Goal: Information Seeking & Learning: Learn about a topic

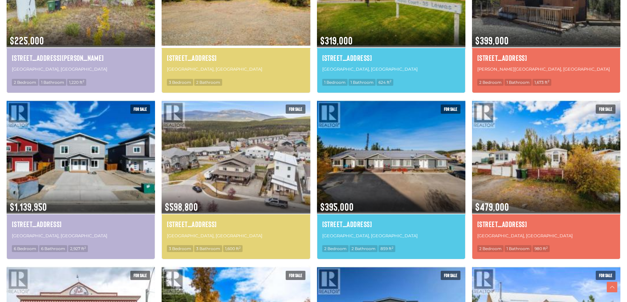
scroll to position [625, 0]
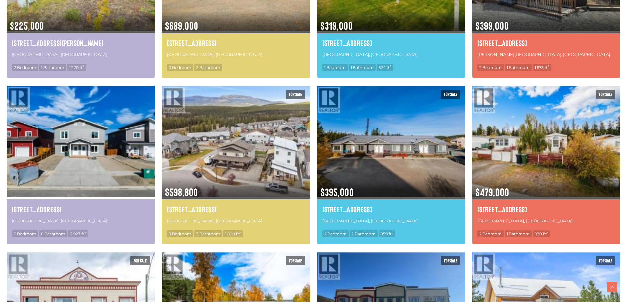
click at [70, 130] on img at bounding box center [81, 142] width 148 height 116
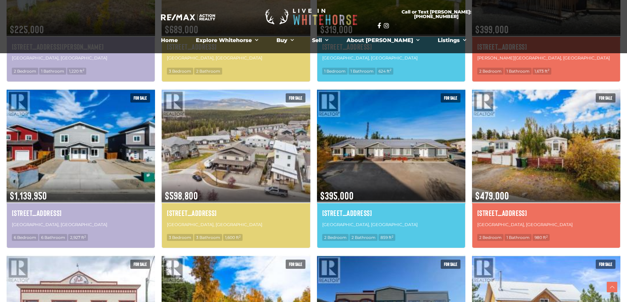
scroll to position [655, 0]
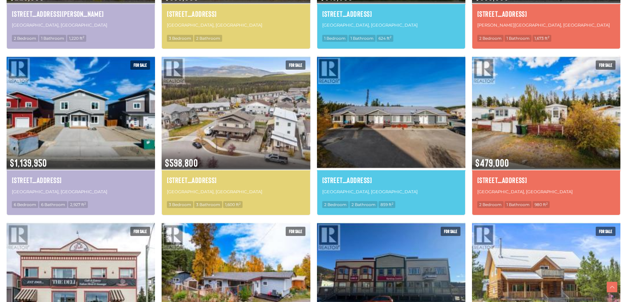
click at [390, 118] on img at bounding box center [391, 113] width 148 height 116
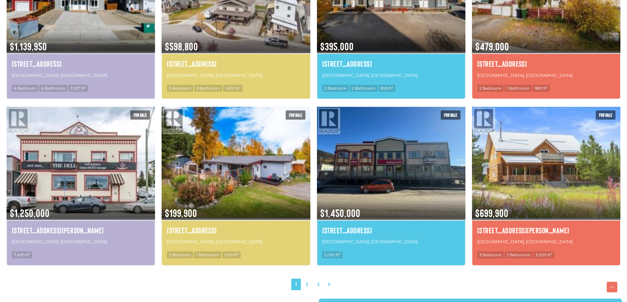
scroll to position [783, 0]
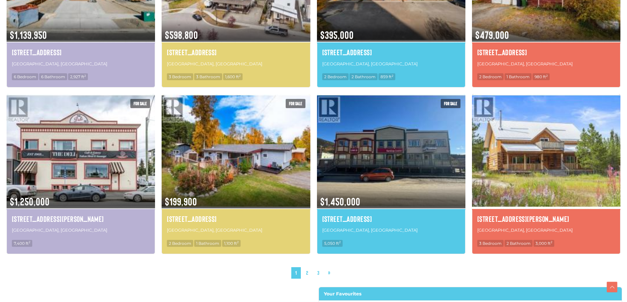
click at [530, 151] on img at bounding box center [546, 151] width 148 height 116
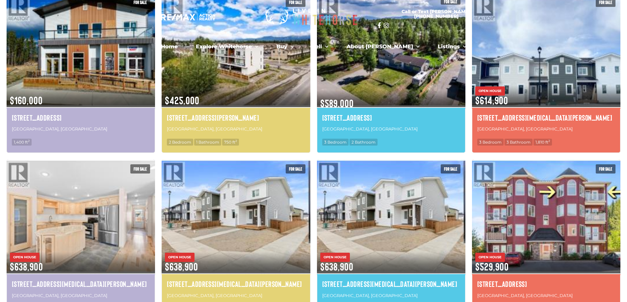
scroll to position [0, 0]
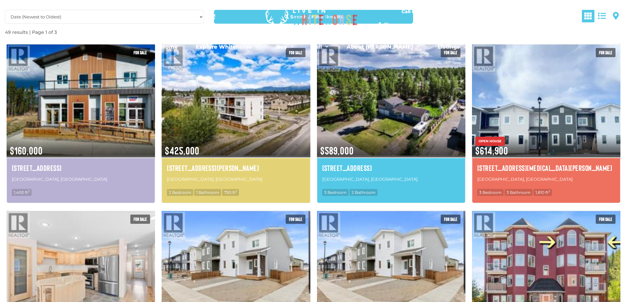
click at [618, 15] on section "Call or Text Scott: 867.333.1095 Home Explore Whitehorse Neighbourhoods Arkell …" at bounding box center [313, 30] width 627 height 60
click at [613, 15] on section "Call or Text Scott: 867.333.1095 Home Explore Whitehorse Neighbourhoods Arkell …" at bounding box center [313, 30] width 627 height 60
click at [615, 15] on section "Call or Text Scott: 867.333.1095 Home Explore Whitehorse Neighbourhoods Arkell …" at bounding box center [313, 30] width 627 height 60
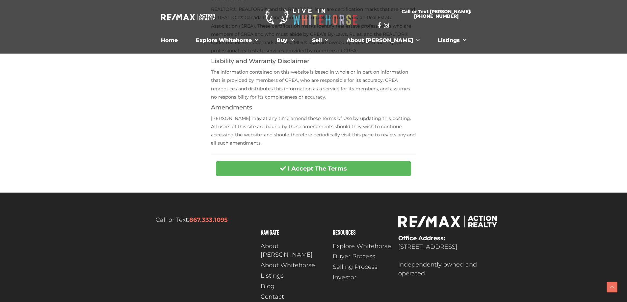
scroll to position [230, 0]
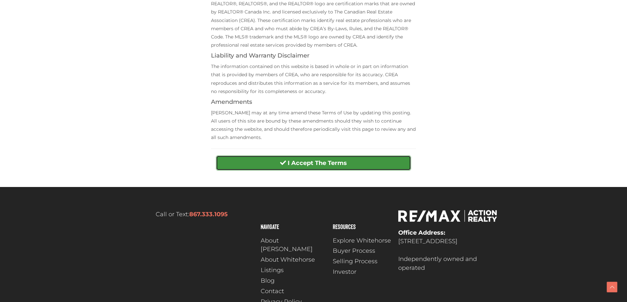
drag, startPoint x: 297, startPoint y: 164, endPoint x: 300, endPoint y: 160, distance: 4.7
click at [298, 164] on strong "I Accept The Terms" at bounding box center [317, 163] width 59 height 7
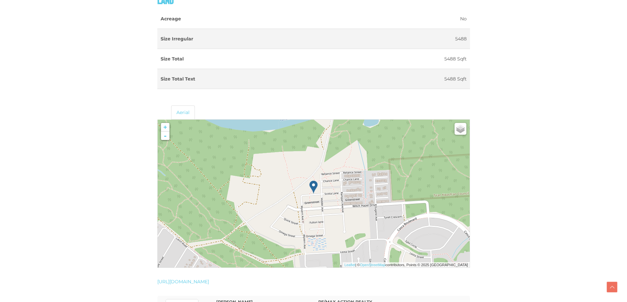
scroll to position [790, 0]
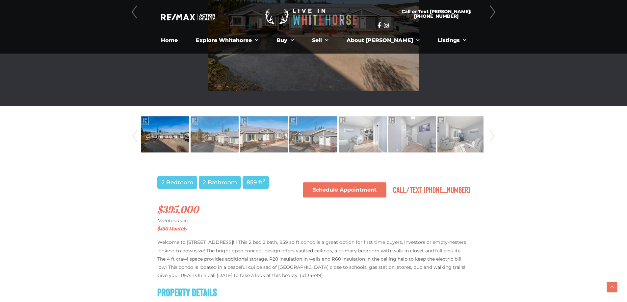
scroll to position [197, 0]
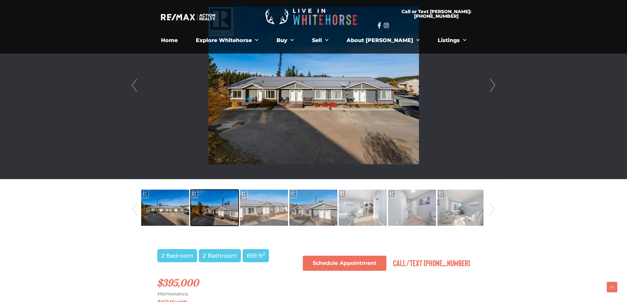
click at [225, 201] on img at bounding box center [215, 208] width 48 height 38
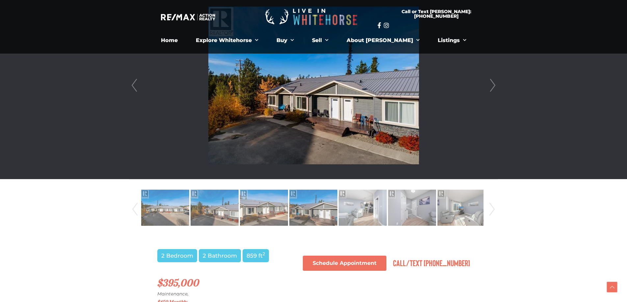
click at [491, 210] on link "Next" at bounding box center [492, 209] width 10 height 45
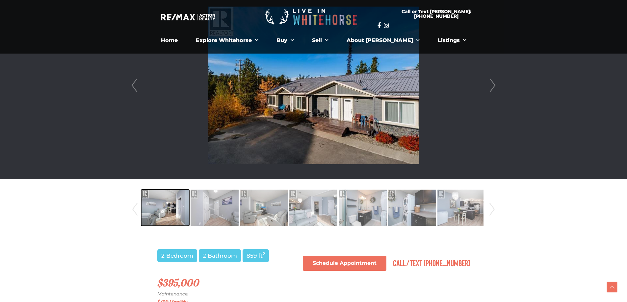
click at [153, 209] on img at bounding box center [165, 208] width 48 height 38
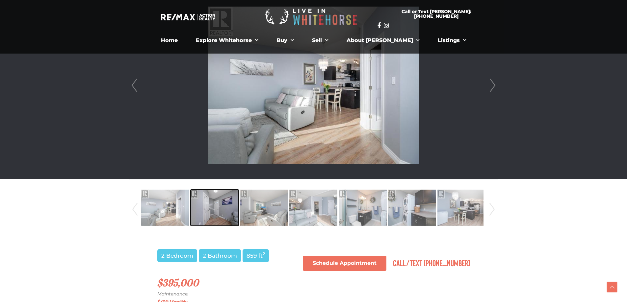
click at [219, 211] on img at bounding box center [215, 208] width 48 height 38
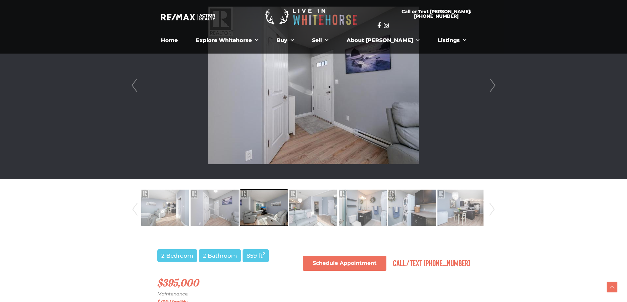
click at [266, 211] on img at bounding box center [264, 208] width 48 height 38
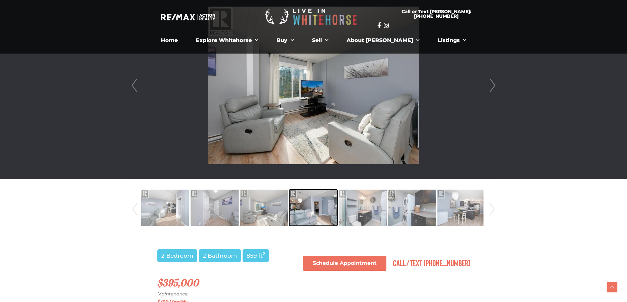
click at [309, 211] on img at bounding box center [313, 208] width 48 height 38
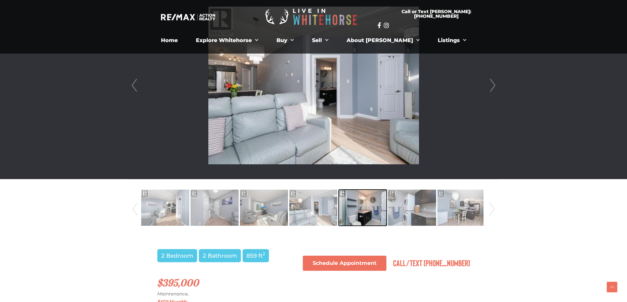
click at [359, 210] on img at bounding box center [363, 208] width 48 height 38
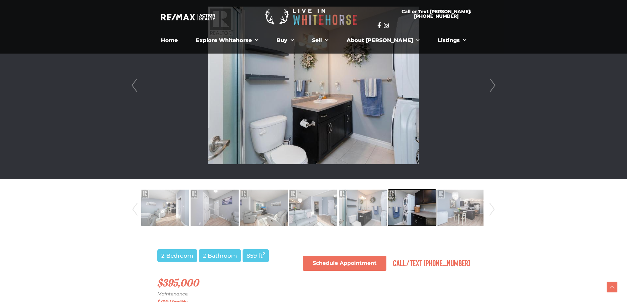
click at [413, 212] on img at bounding box center [412, 208] width 48 height 38
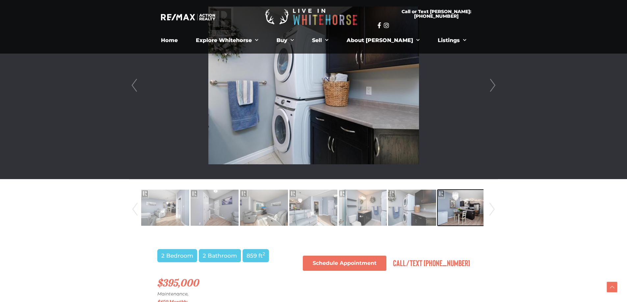
click at [461, 210] on img at bounding box center [461, 208] width 48 height 38
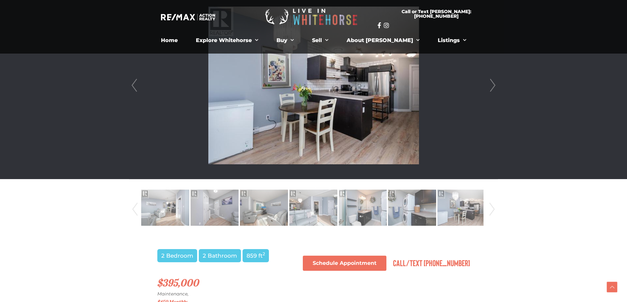
click at [491, 207] on link "Next" at bounding box center [492, 209] width 10 height 45
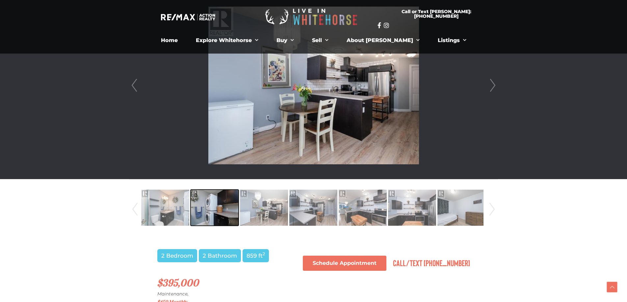
click at [219, 205] on img at bounding box center [215, 208] width 48 height 38
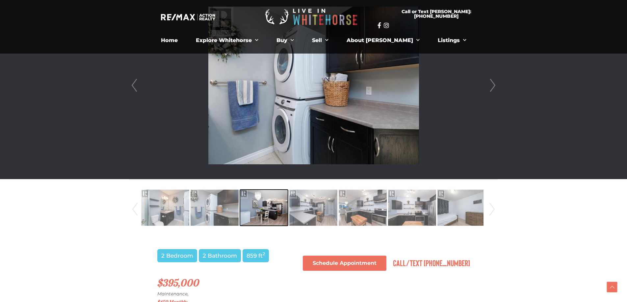
click at [263, 208] on img at bounding box center [264, 208] width 48 height 38
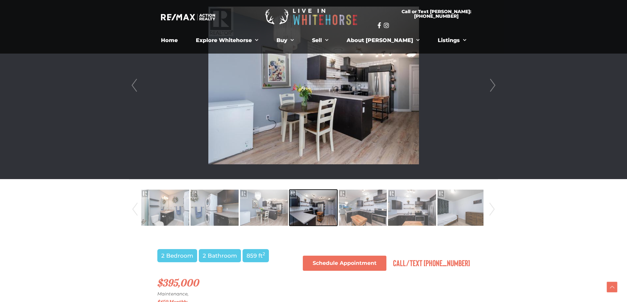
click at [320, 208] on img at bounding box center [313, 208] width 48 height 38
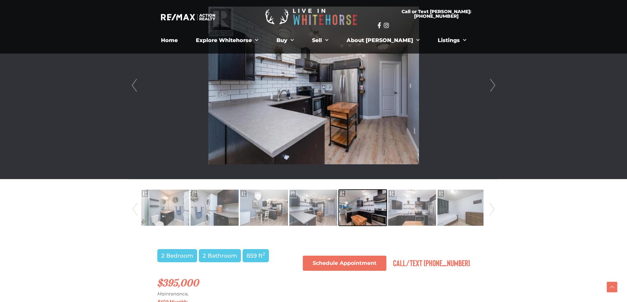
click at [363, 208] on img at bounding box center [363, 208] width 48 height 38
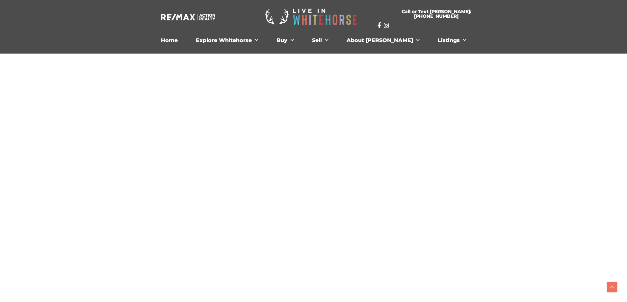
scroll to position [197, 0]
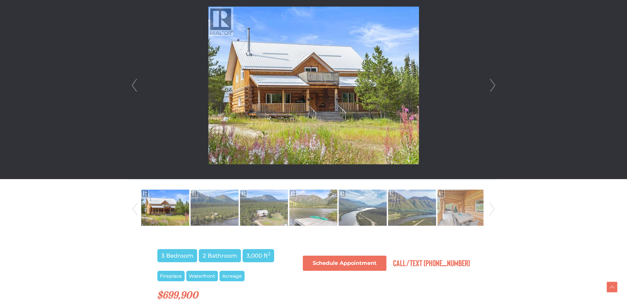
click at [493, 85] on link "Next" at bounding box center [493, 86] width 10 height 188
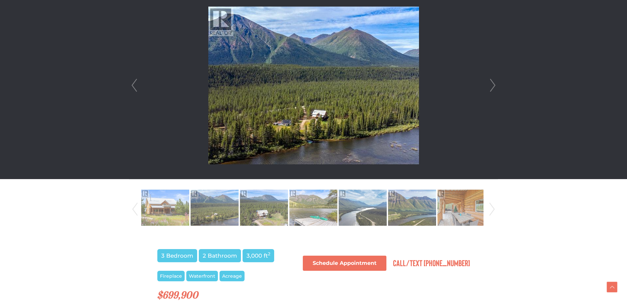
click at [493, 85] on link "Next" at bounding box center [493, 86] width 10 height 188
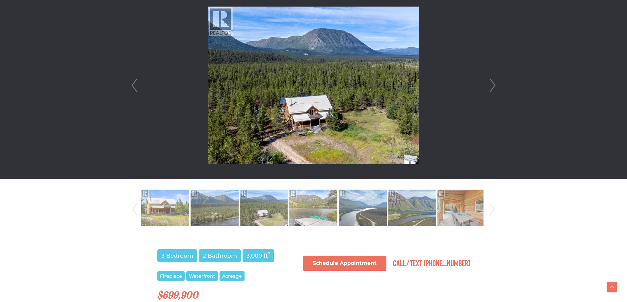
click at [493, 85] on link "Next" at bounding box center [493, 86] width 10 height 188
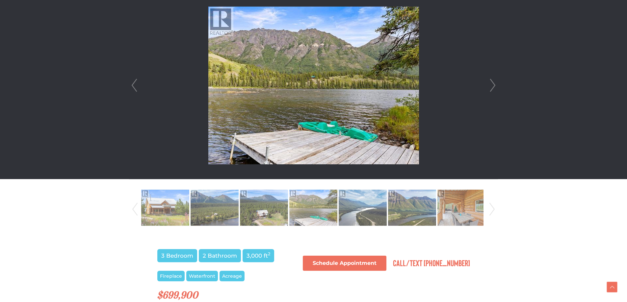
click at [493, 85] on link "Next" at bounding box center [493, 86] width 10 height 188
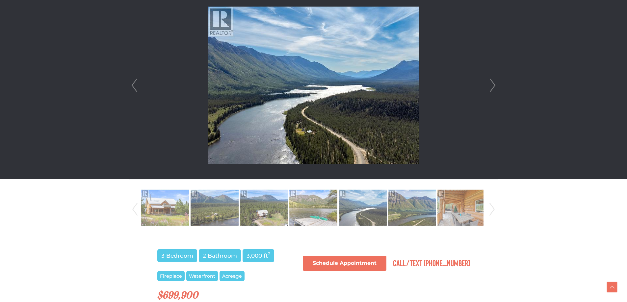
click at [492, 84] on link "Next" at bounding box center [493, 86] width 10 height 188
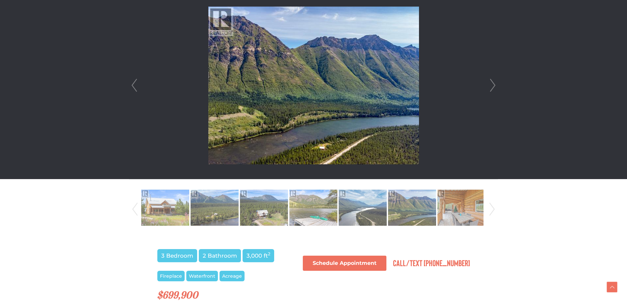
click at [492, 84] on link "Next" at bounding box center [493, 86] width 10 height 188
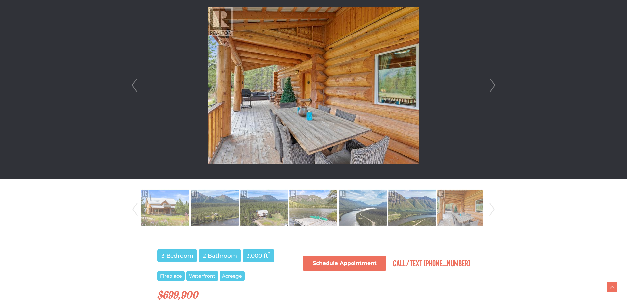
click at [492, 84] on link "Next" at bounding box center [493, 86] width 10 height 188
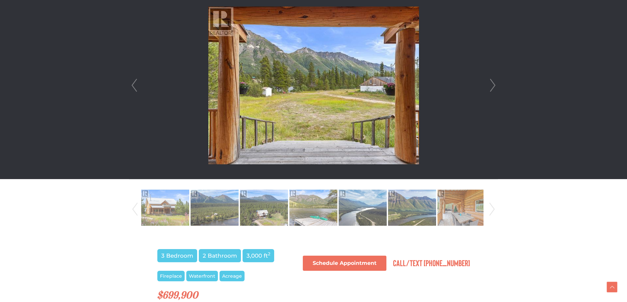
click at [494, 83] on link "Next" at bounding box center [493, 86] width 10 height 188
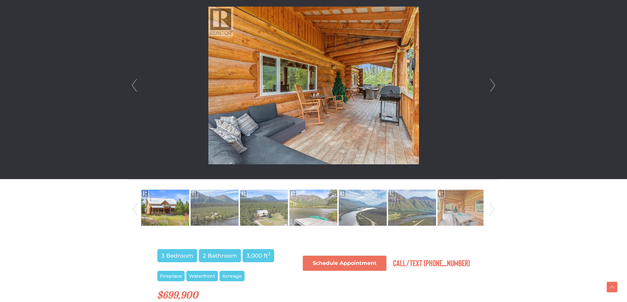
click at [494, 83] on link "Next" at bounding box center [493, 86] width 10 height 188
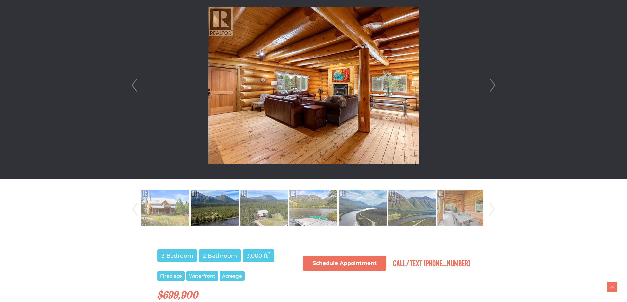
click at [494, 86] on link "Next" at bounding box center [493, 86] width 10 height 188
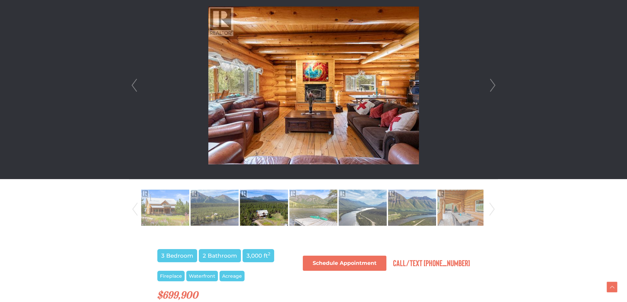
click at [494, 86] on link "Next" at bounding box center [493, 86] width 10 height 188
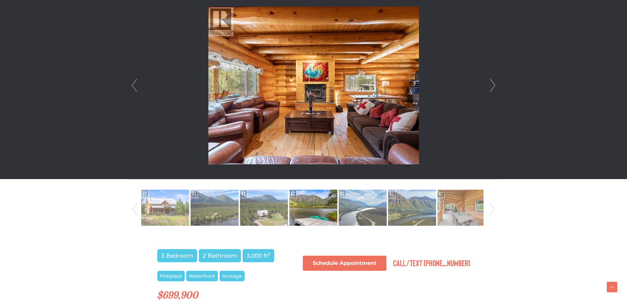
click at [494, 86] on link "Next" at bounding box center [493, 86] width 10 height 188
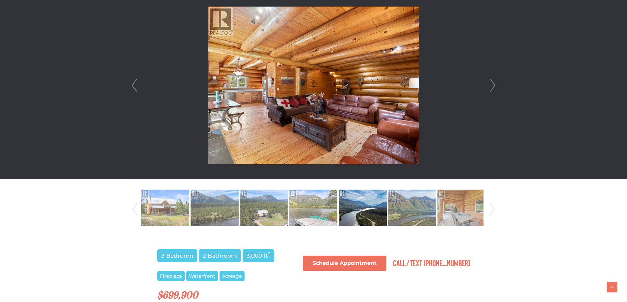
click at [494, 86] on link "Next" at bounding box center [493, 86] width 10 height 188
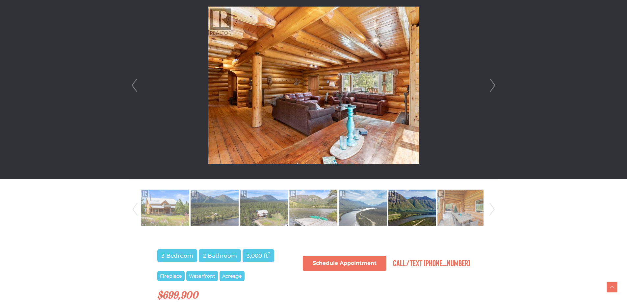
click at [494, 86] on link "Next" at bounding box center [493, 86] width 10 height 188
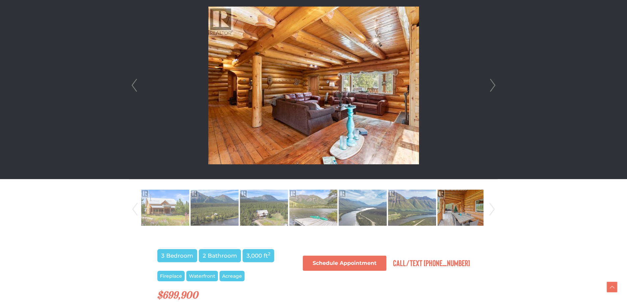
click at [494, 86] on link "Next" at bounding box center [493, 86] width 10 height 188
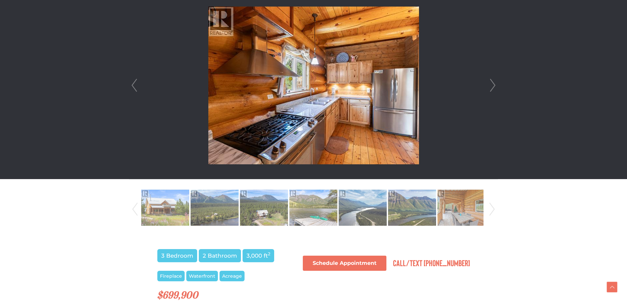
click at [494, 86] on link "Next" at bounding box center [493, 86] width 10 height 188
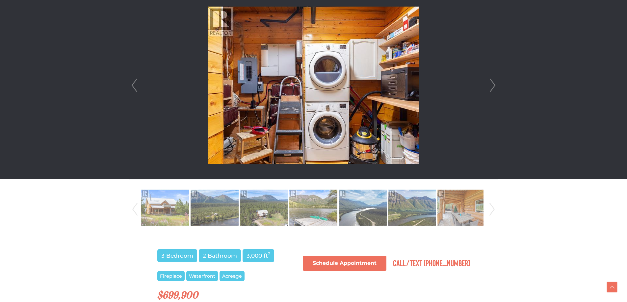
click at [494, 86] on link "Next" at bounding box center [493, 86] width 10 height 188
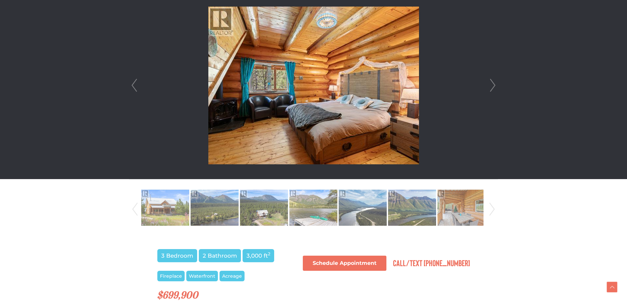
click at [494, 86] on link "Next" at bounding box center [493, 86] width 10 height 188
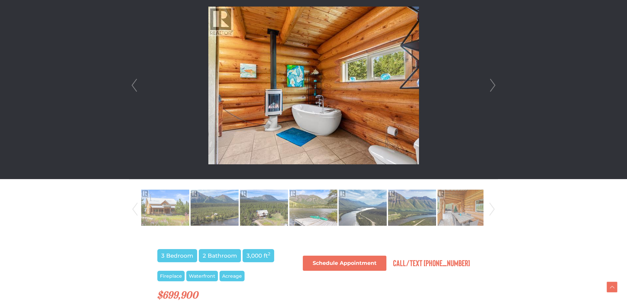
click at [494, 86] on link "Next" at bounding box center [493, 86] width 10 height 188
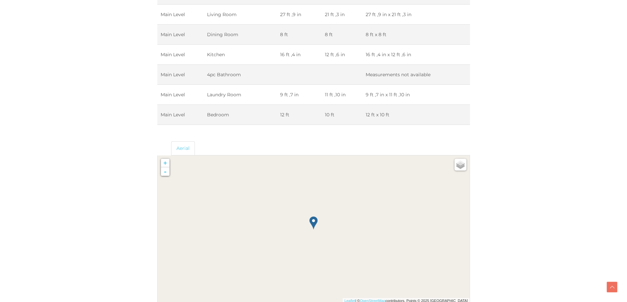
scroll to position [1185, 0]
